Goal: Information Seeking & Learning: Understand process/instructions

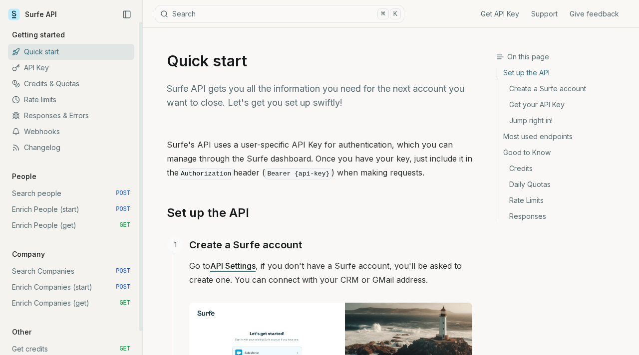
click at [84, 189] on link "Search people POST" at bounding box center [71, 194] width 126 height 16
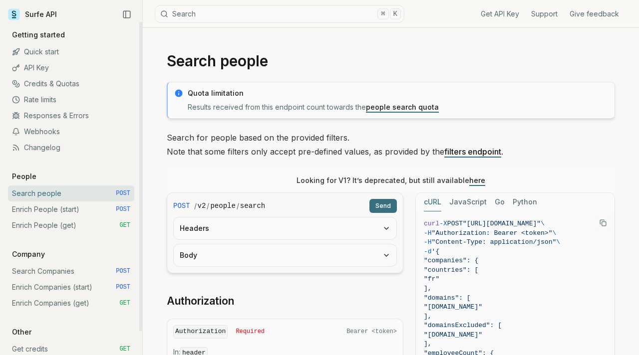
scroll to position [26, 0]
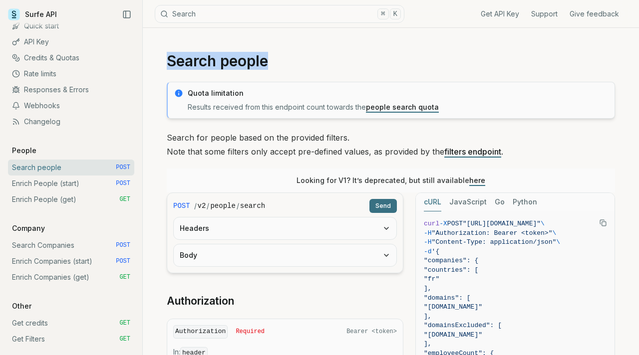
drag, startPoint x: 269, startPoint y: 63, endPoint x: 166, endPoint y: 63, distance: 102.8
click at [167, 63] on h1 "Search people" at bounding box center [391, 61] width 448 height 18
copy h1 "Search people"
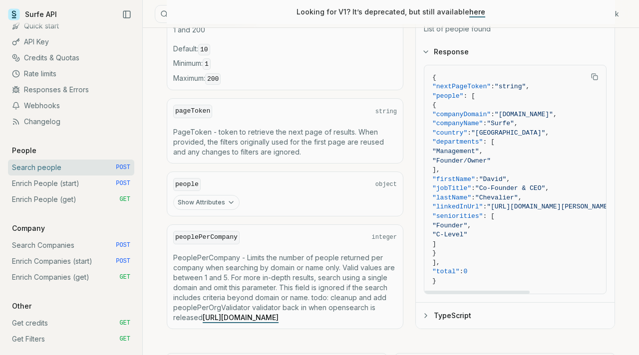
scroll to position [513, 0]
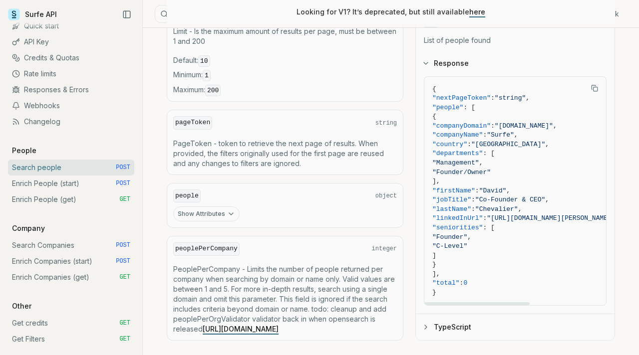
click at [595, 91] on rect "Copy Text" at bounding box center [595, 89] width 4 height 4
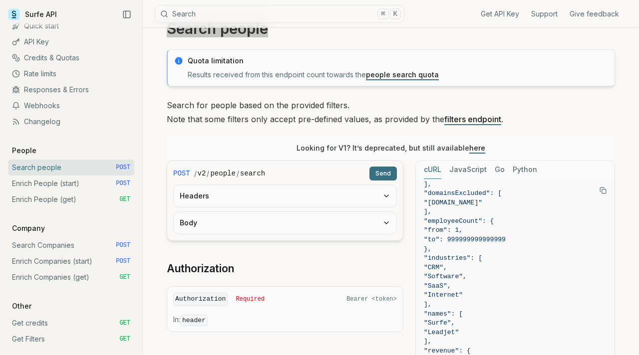
scroll to position [0, 0]
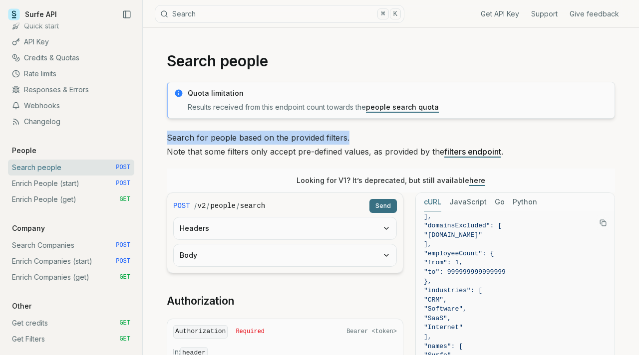
drag, startPoint x: 167, startPoint y: 136, endPoint x: 375, endPoint y: 132, distance: 208.1
click at [375, 133] on p "Search for people based on the provided filters. Note that some filters only ac…" at bounding box center [391, 145] width 448 height 28
copy p "Search for people based on the provided filters."
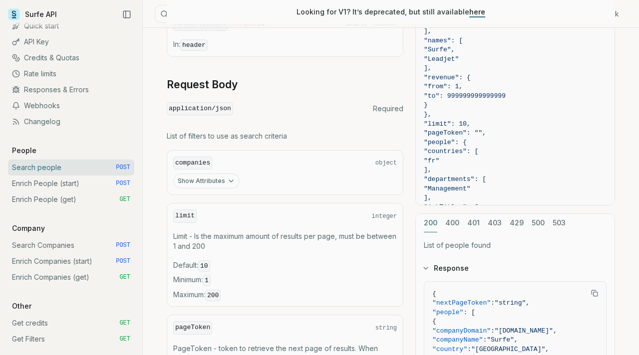
scroll to position [356, 0]
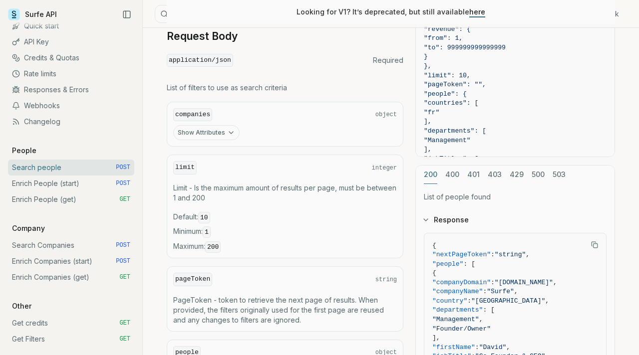
click at [221, 134] on button "Show Attributes" at bounding box center [206, 132] width 66 height 15
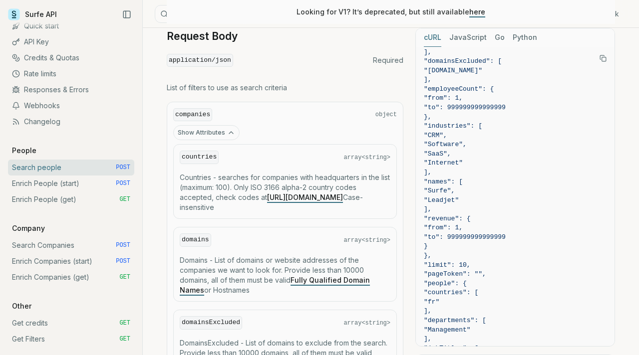
click at [227, 134] on icon "button" at bounding box center [231, 133] width 8 height 8
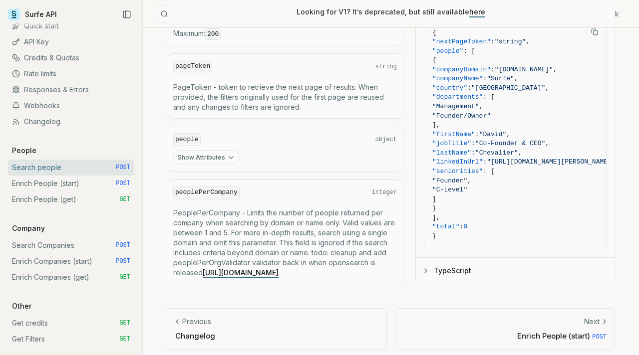
scroll to position [580, 0]
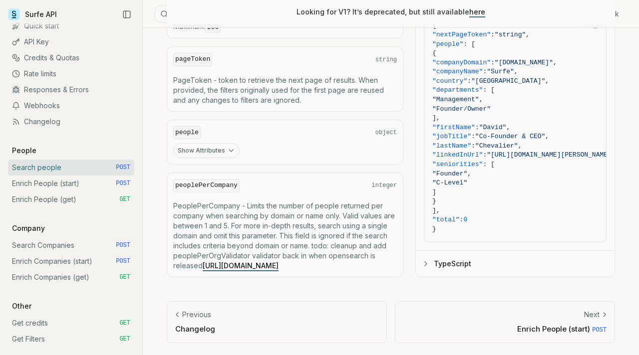
click at [222, 145] on button "Show Attributes" at bounding box center [206, 150] width 66 height 15
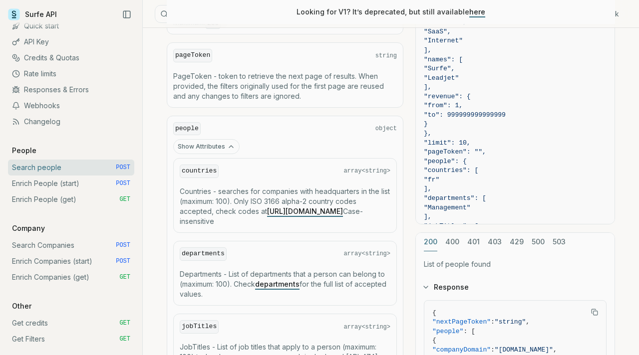
click at [222, 145] on button "Show Attributes" at bounding box center [206, 146] width 66 height 15
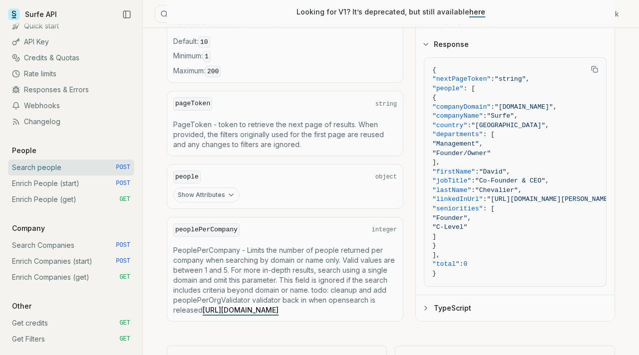
scroll to position [583, 0]
